Goal: Use online tool/utility: Utilize a website feature to perform a specific function

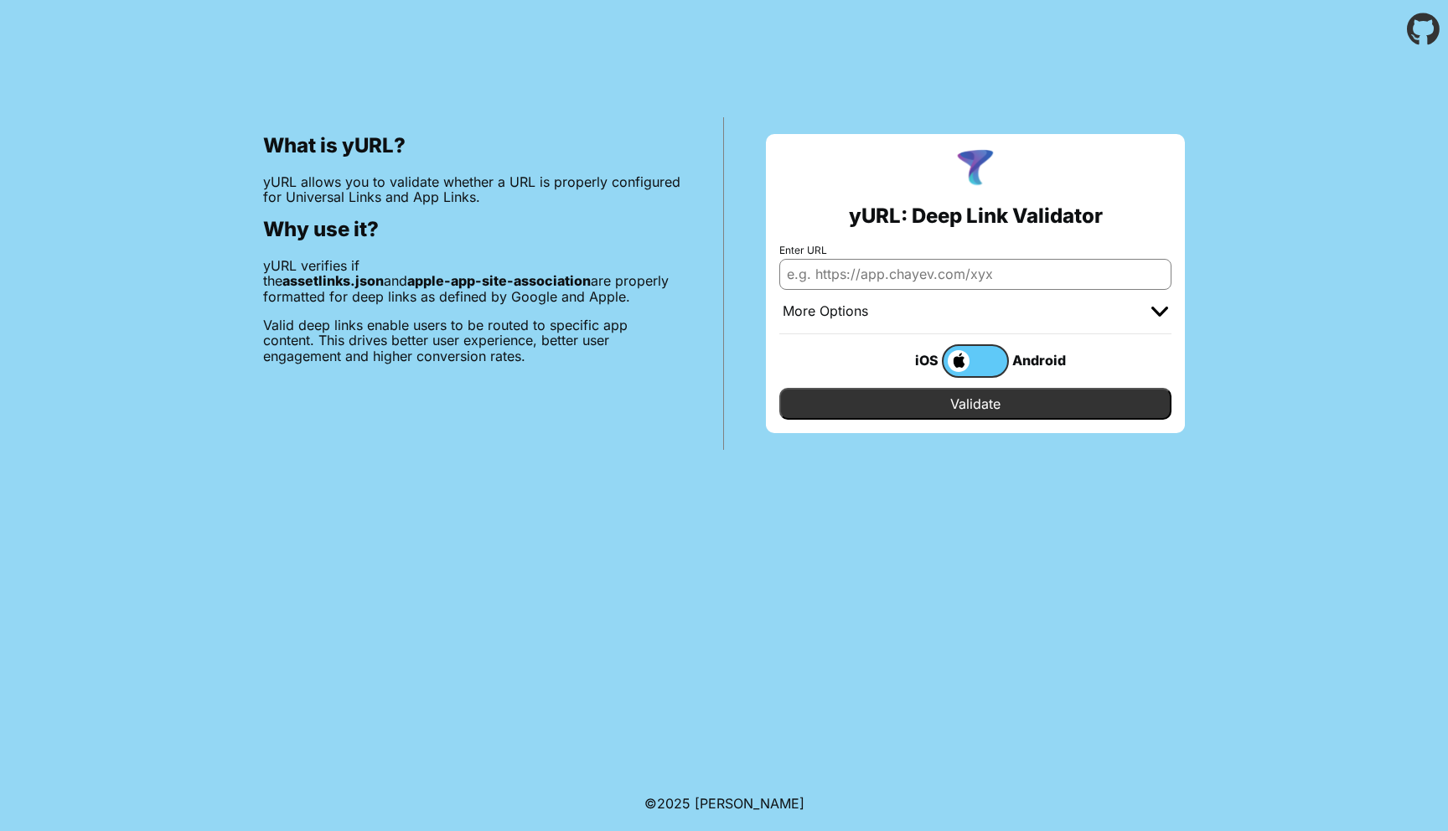
click at [928, 274] on input "Enter URL" at bounding box center [975, 274] width 392 height 30
paste input "[URL][DOMAIN_NAME]"
type input "[URL][DOMAIN_NAME]"
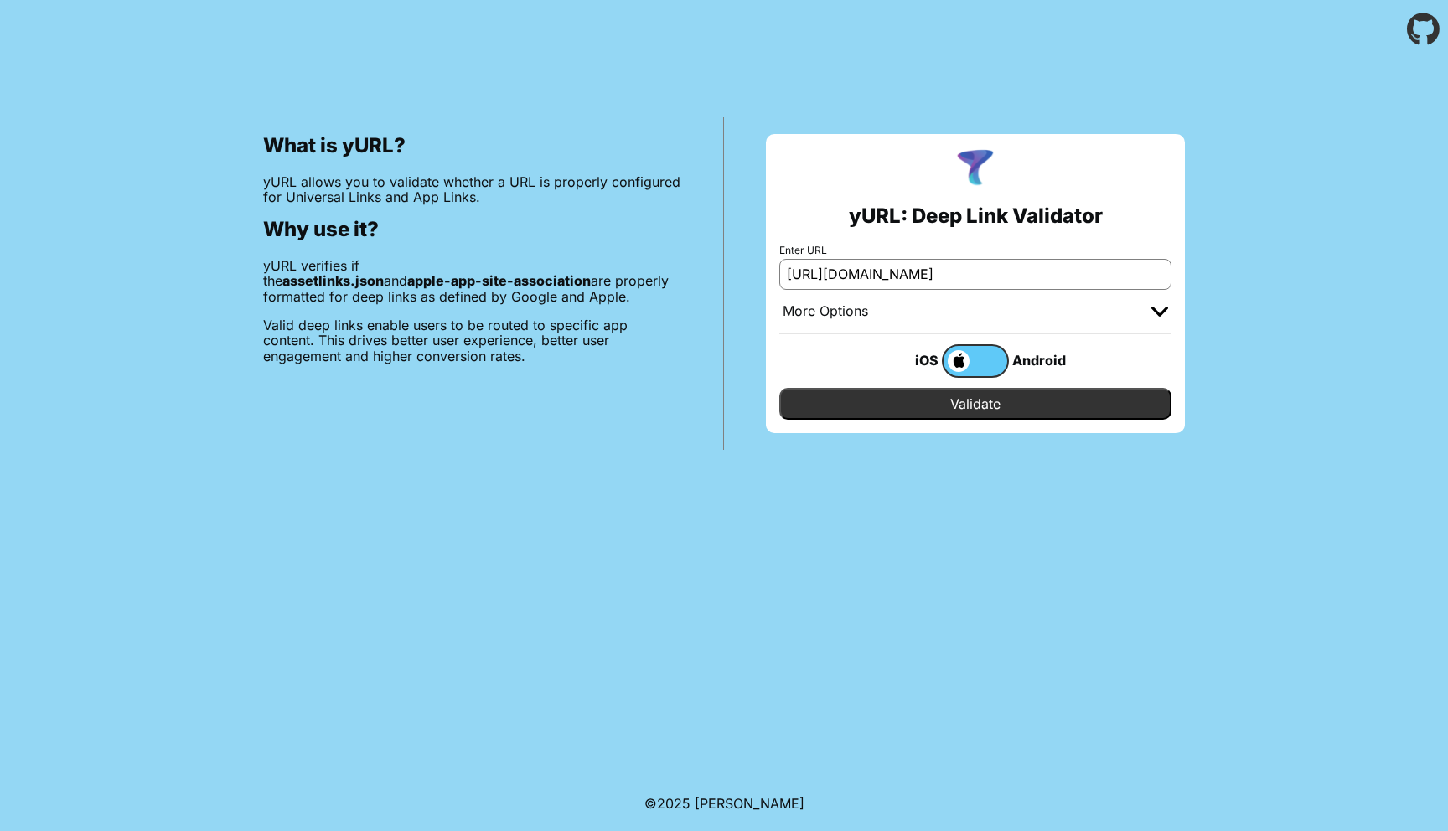
click at [981, 410] on input "Validate" at bounding box center [975, 404] width 392 height 32
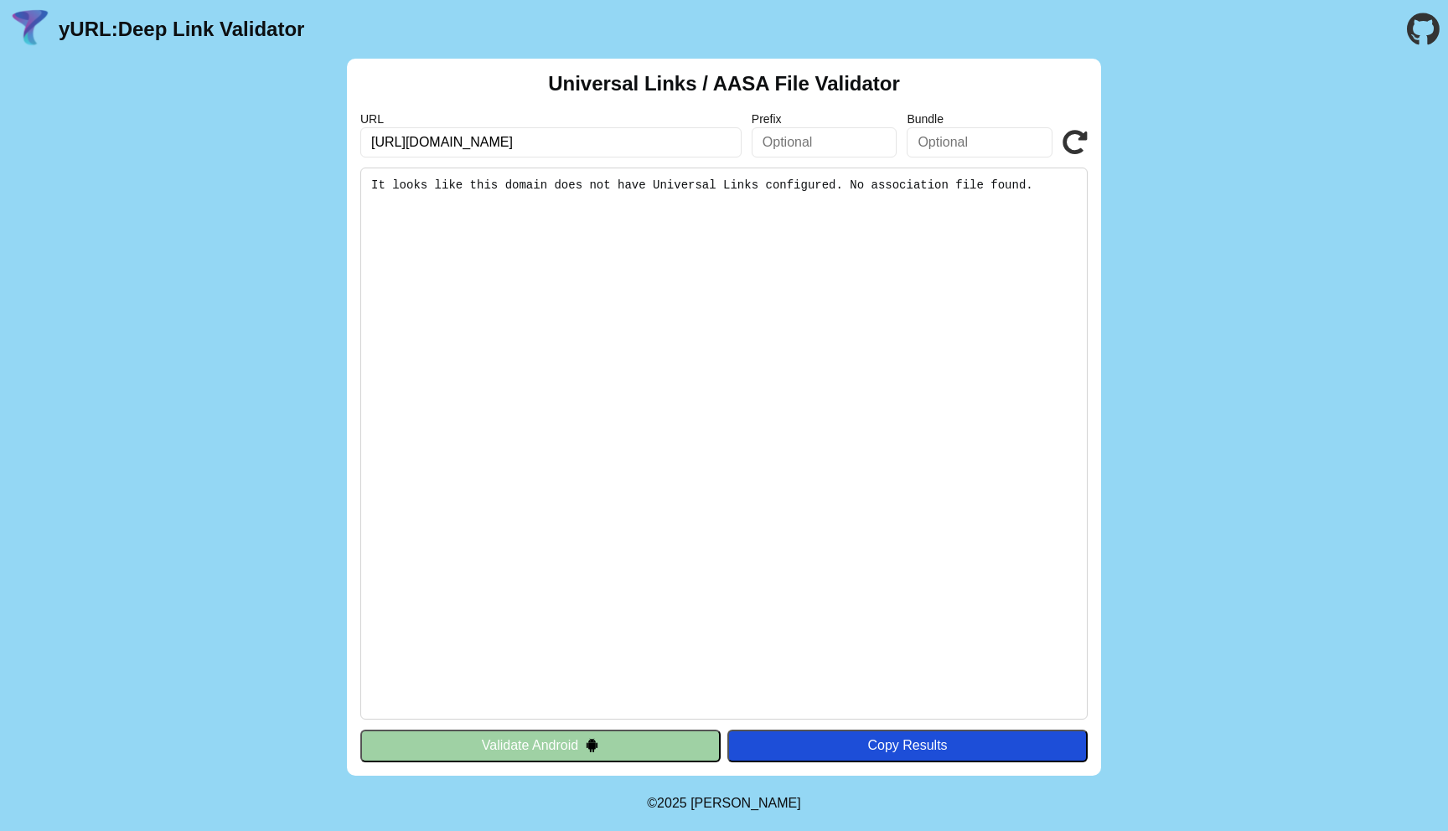
click at [539, 754] on button "Validate Android" at bounding box center [540, 746] width 360 height 32
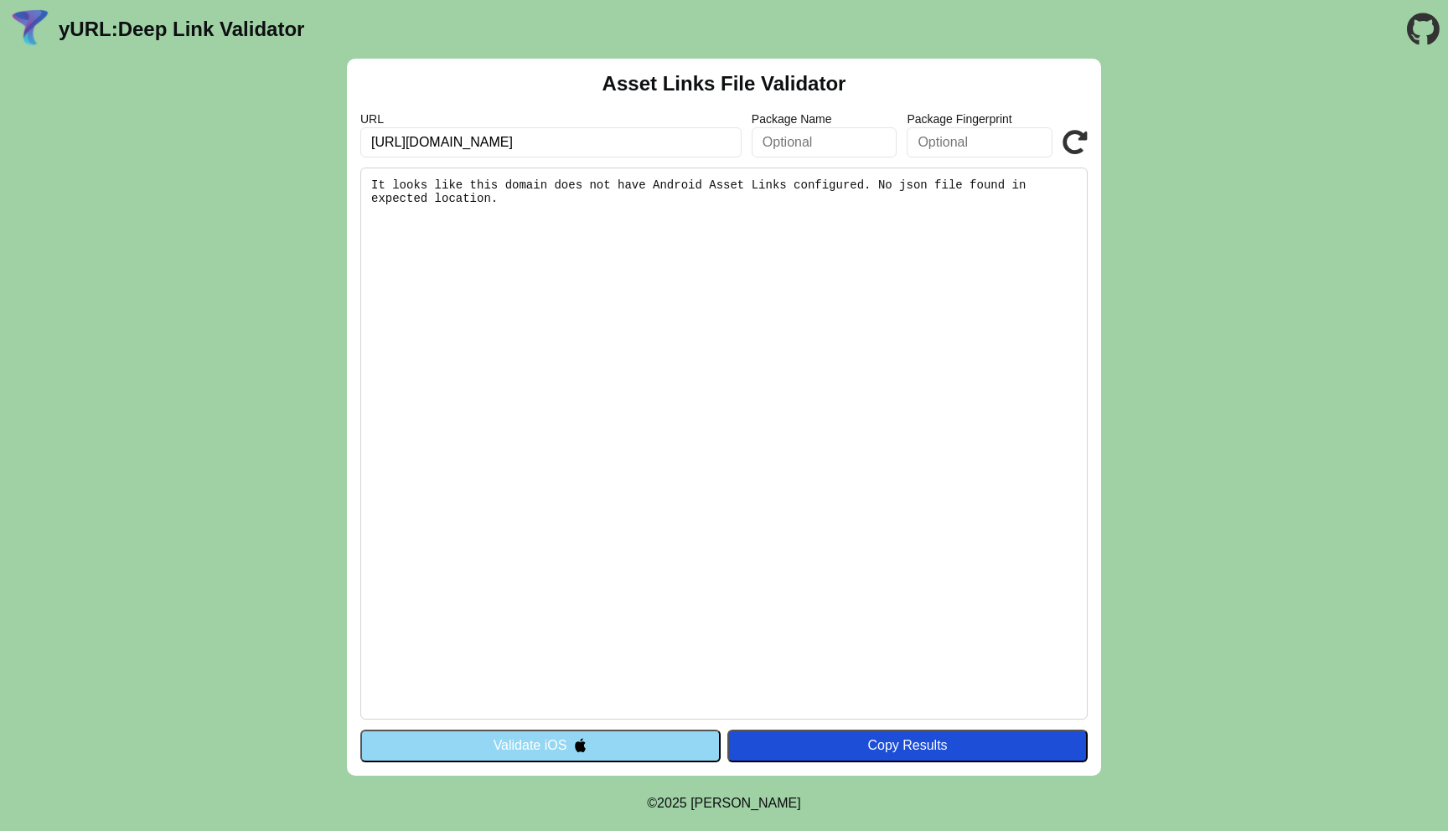
click at [573, 743] on img at bounding box center [580, 745] width 14 height 14
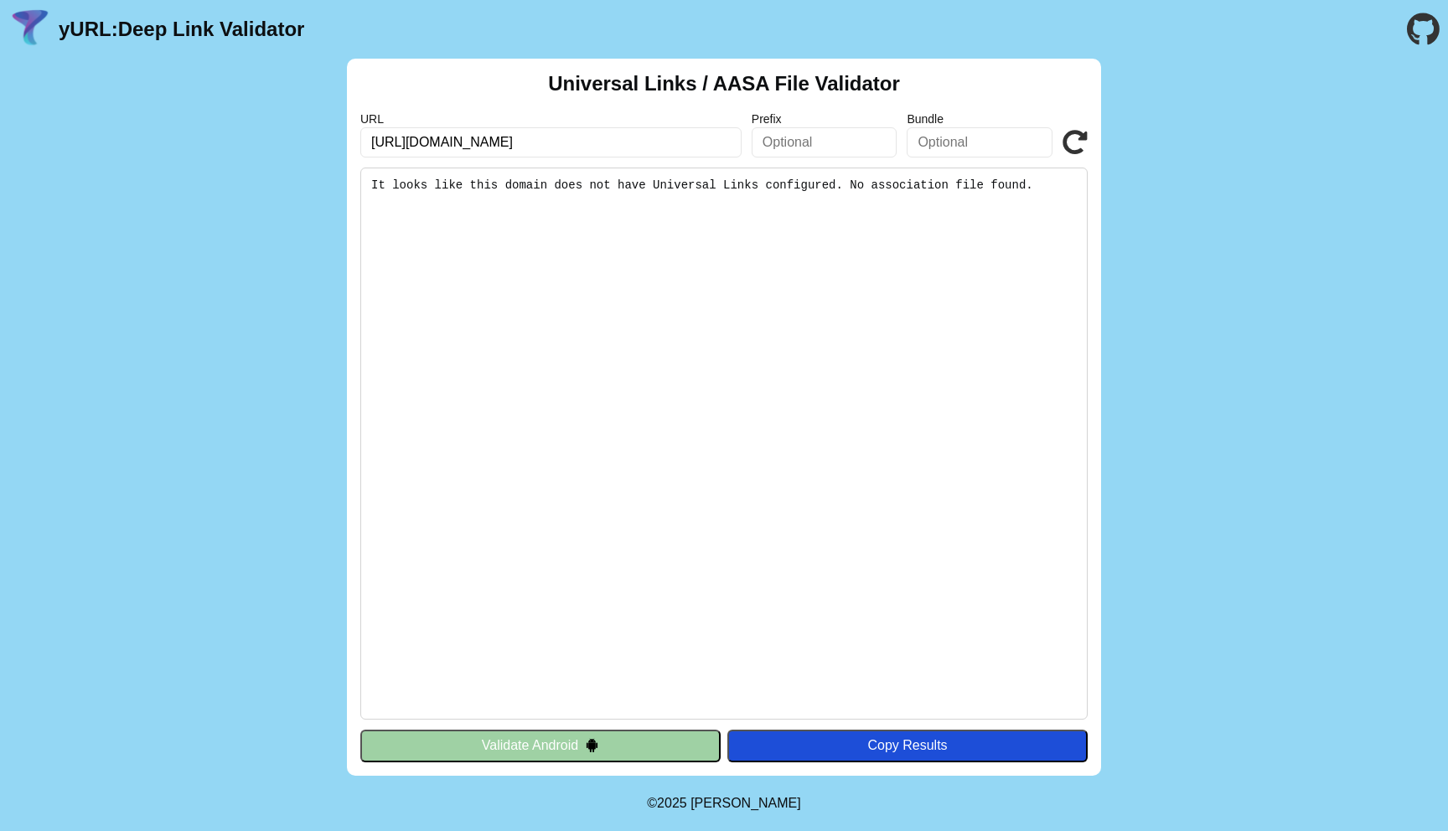
click at [686, 135] on input "[URL][DOMAIN_NAME]" at bounding box center [550, 142] width 381 height 30
click at [1042, 220] on pre "It looks like this domain does not have Universal Links configured. No associat…" at bounding box center [723, 444] width 727 height 552
click at [678, 134] on input "[URL][DOMAIN_NAME]" at bounding box center [550, 142] width 381 height 30
click button "Validate" at bounding box center [0, 0] width 0 height 0
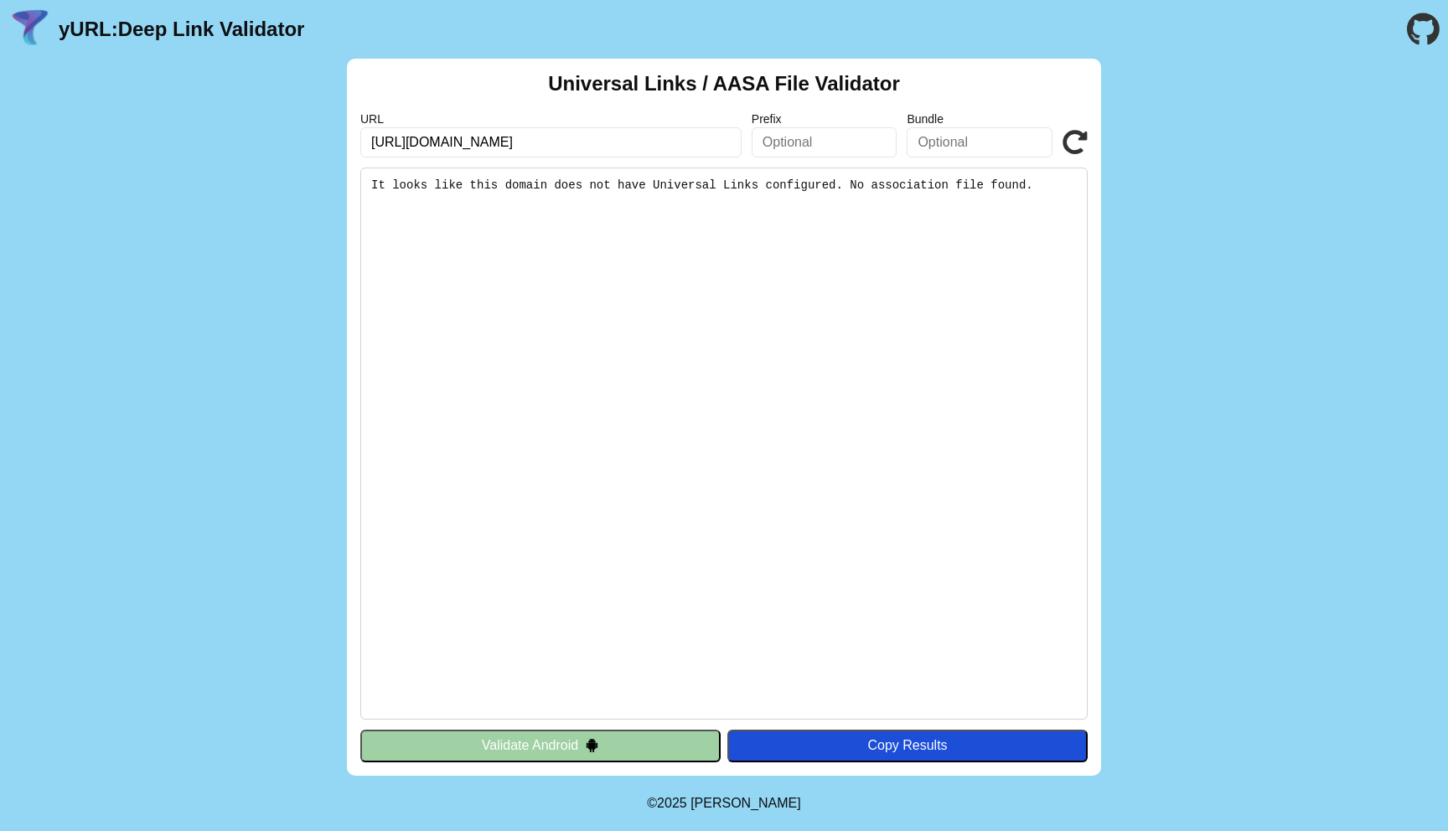
click at [825, 134] on input "text" at bounding box center [825, 142] width 146 height 30
paste input "JMLANFTK8S"
type input "JMLANFTK8S"
click at [964, 144] on input "text" at bounding box center [980, 142] width 146 height 30
paste input "kz.parimatch.ios"
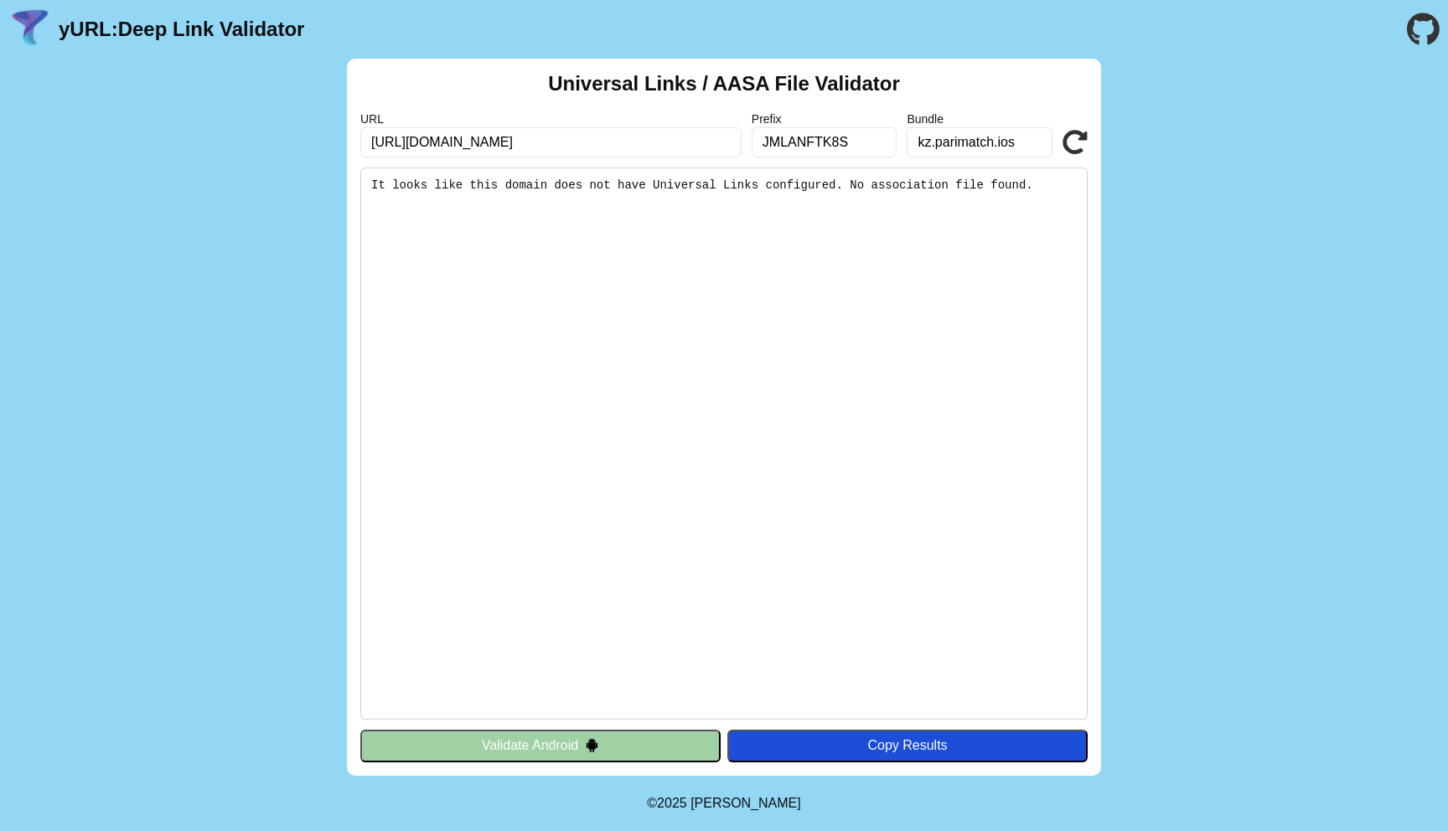
type input "kz.parimatch.ios"
click at [1071, 142] on icon at bounding box center [1075, 142] width 25 height 25
